Goal: Task Accomplishment & Management: Complete application form

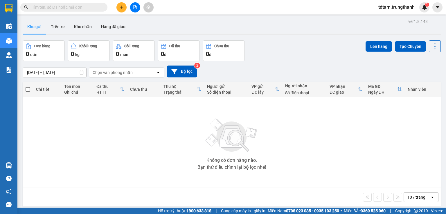
click at [91, 6] on input "text" at bounding box center [66, 7] width 69 height 6
paste input "0822666323"
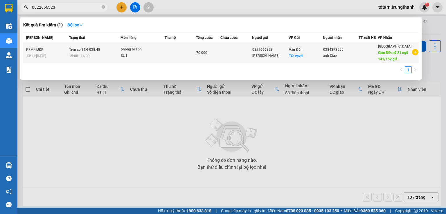
type input "0822666323"
click at [227, 51] on td at bounding box center [237, 53] width 32 height 20
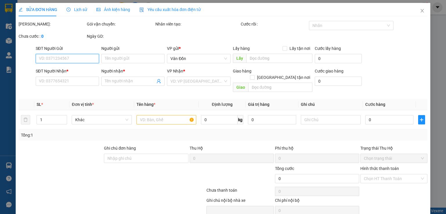
type input "0822666323"
type input "[PERSON_NAME]"
checkbox input "true"
type input "vpvđ"
type input "0384373555"
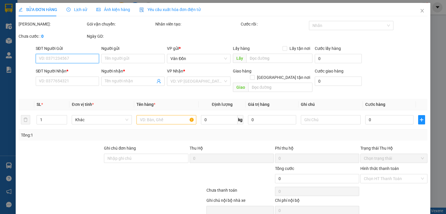
type input "anh Giáp"
type input "số 21 ngõ 141/152 giáp nhị - thịnh liệt - hoàng mai"
type input "70.000"
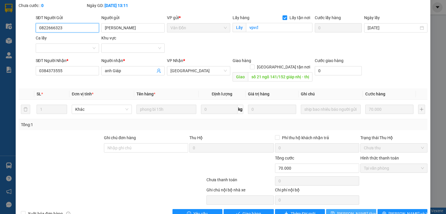
scroll to position [48, 0]
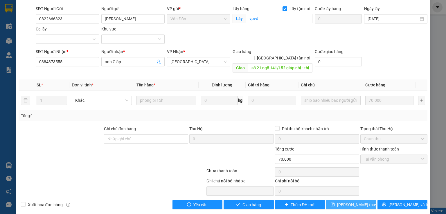
click at [345, 202] on span "[PERSON_NAME] thay đổi" at bounding box center [360, 205] width 47 height 6
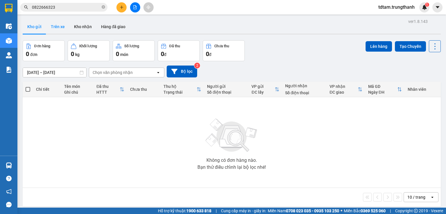
click at [60, 28] on button "Trên xe" at bounding box center [57, 27] width 23 height 14
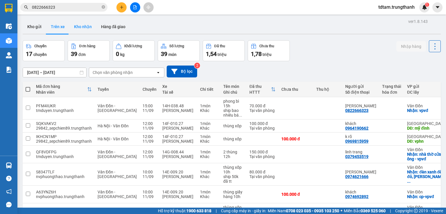
click at [83, 27] on button "Kho nhận" at bounding box center [82, 27] width 27 height 14
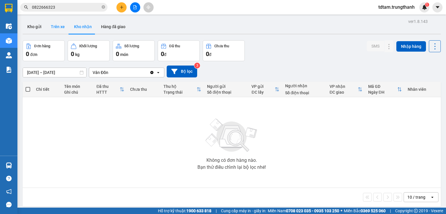
drag, startPoint x: 30, startPoint y: 31, endPoint x: 50, endPoint y: 24, distance: 21.2
click at [30, 30] on button "Kho gửi" at bounding box center [35, 27] width 24 height 14
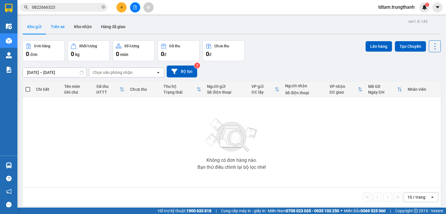
click at [60, 28] on button "Trên xe" at bounding box center [57, 27] width 23 height 14
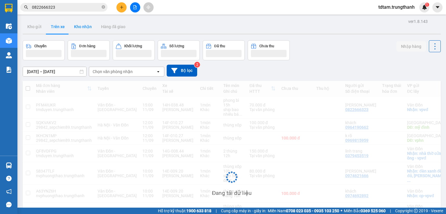
click at [81, 29] on button "Kho nhận" at bounding box center [82, 27] width 27 height 14
